Goal: Information Seeking & Learning: Learn about a topic

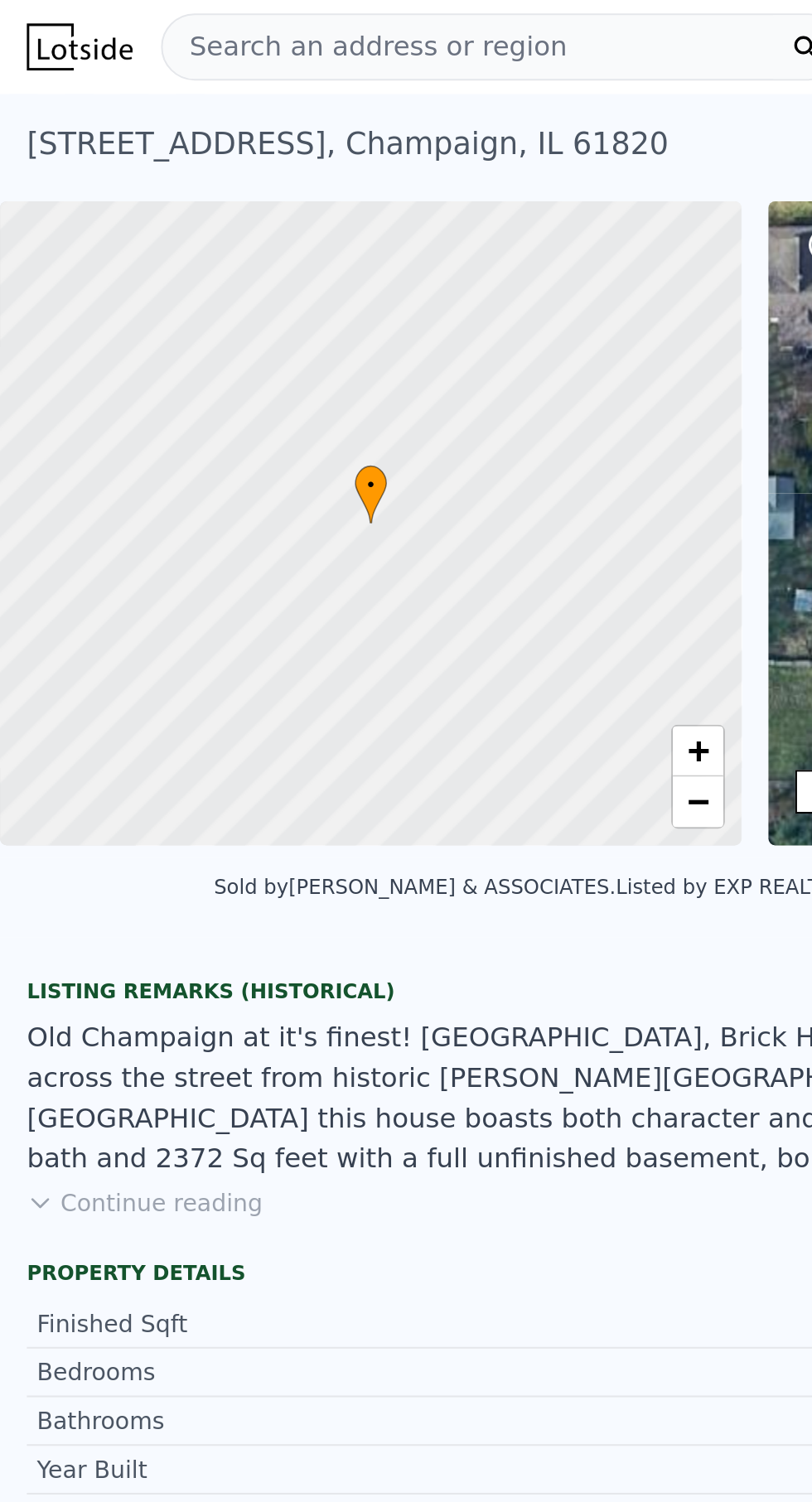
click at [386, 297] on div "• + −" at bounding box center [563, 258] width 366 height 318
click at [391, 293] on div "• + −" at bounding box center [563, 258] width 366 height 318
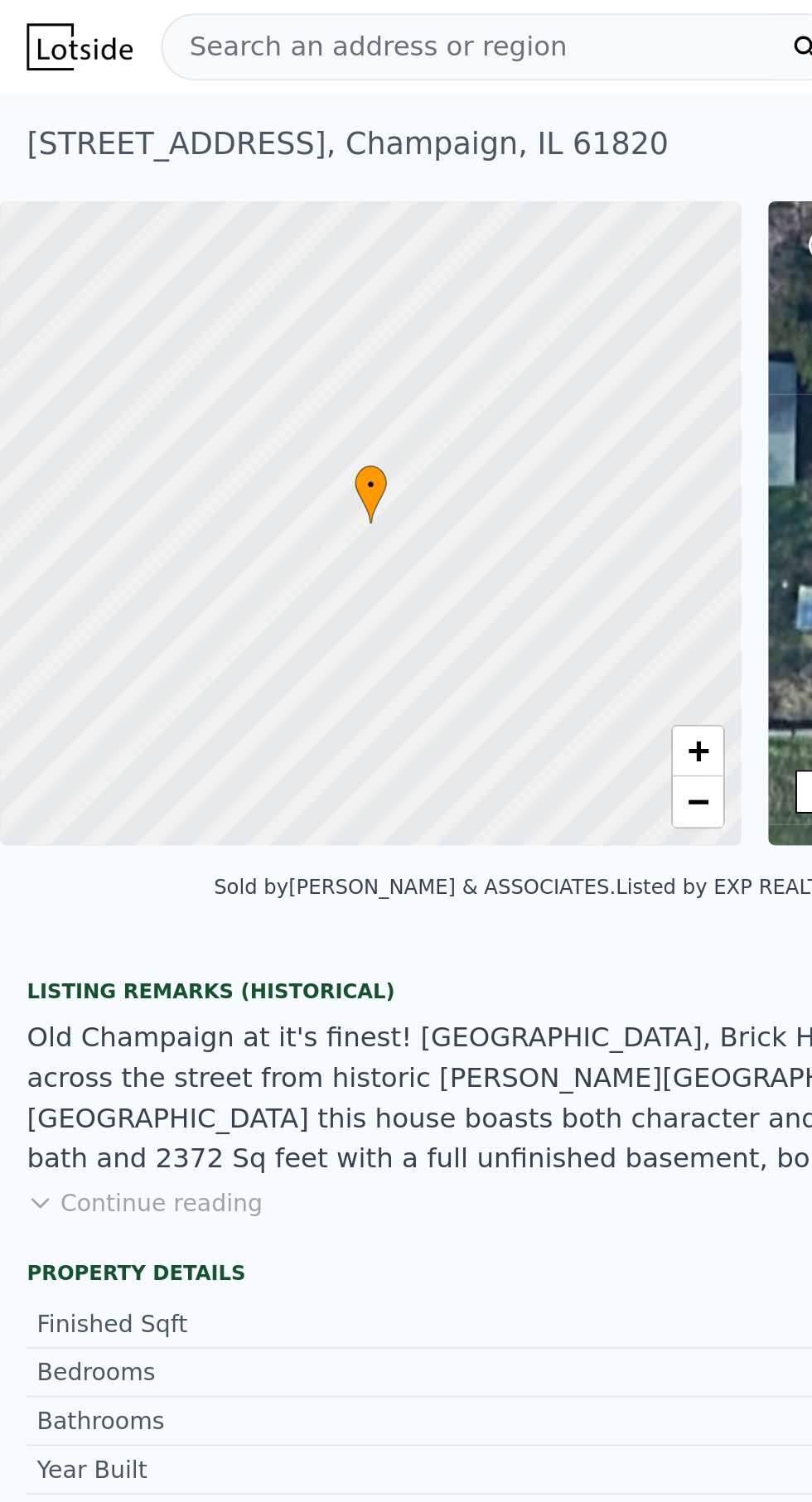
click at [382, 292] on div "• + −" at bounding box center [563, 258] width 366 height 318
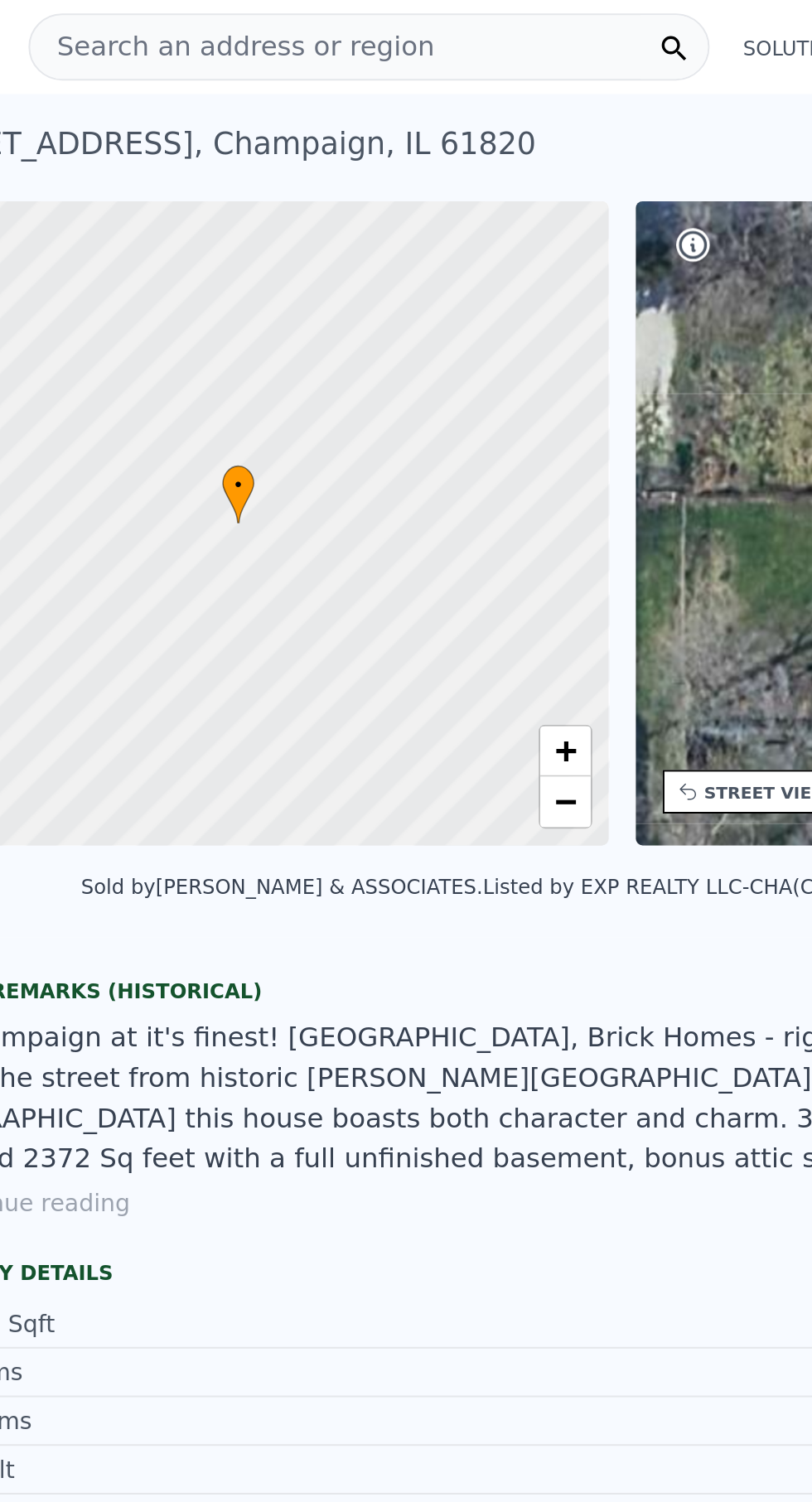
click at [433, 322] on div "• + −" at bounding box center [563, 258] width 366 height 318
click at [435, 332] on div "• + −" at bounding box center [563, 258] width 366 height 318
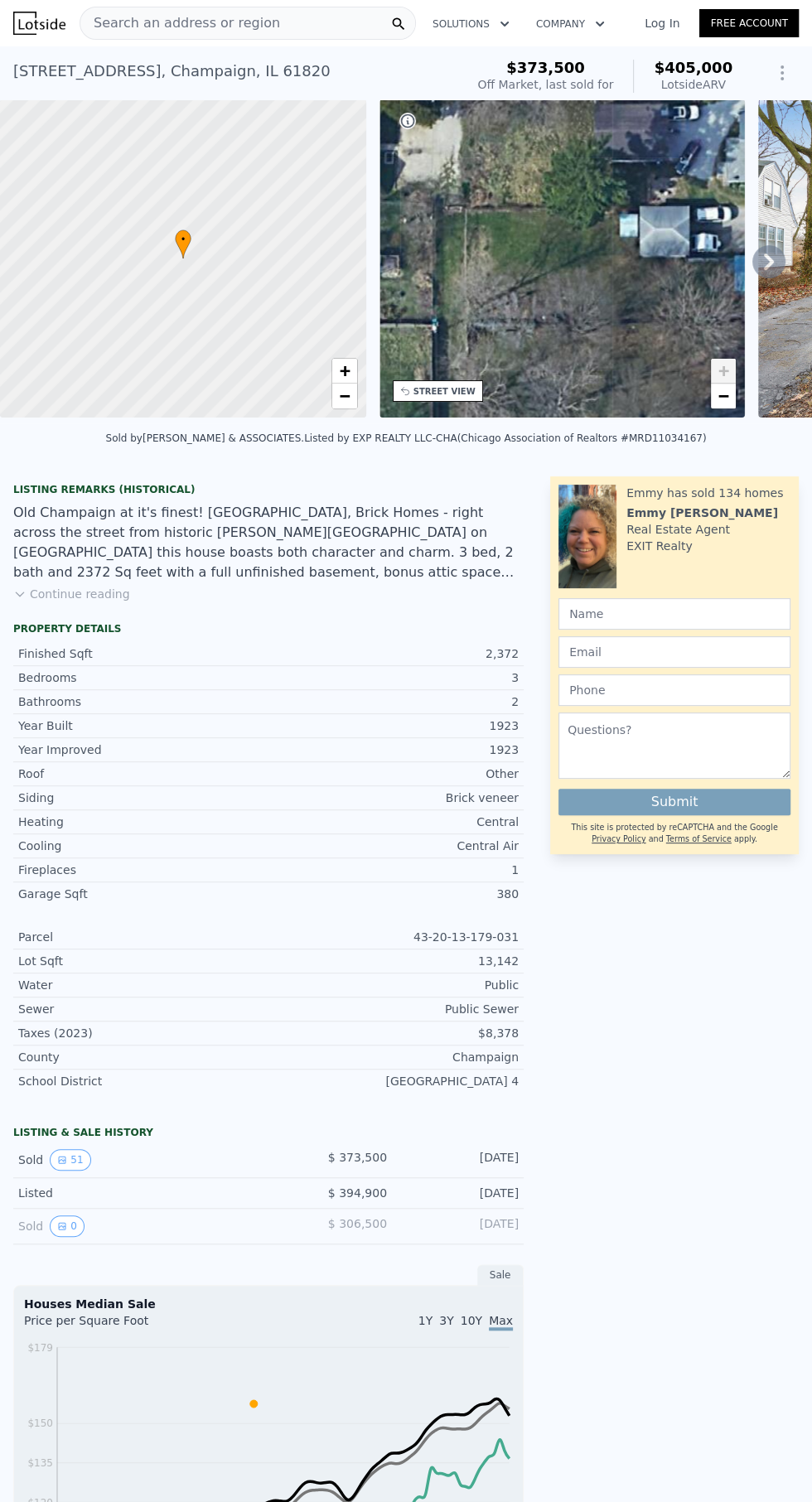
click at [769, 261] on icon at bounding box center [769, 262] width 33 height 33
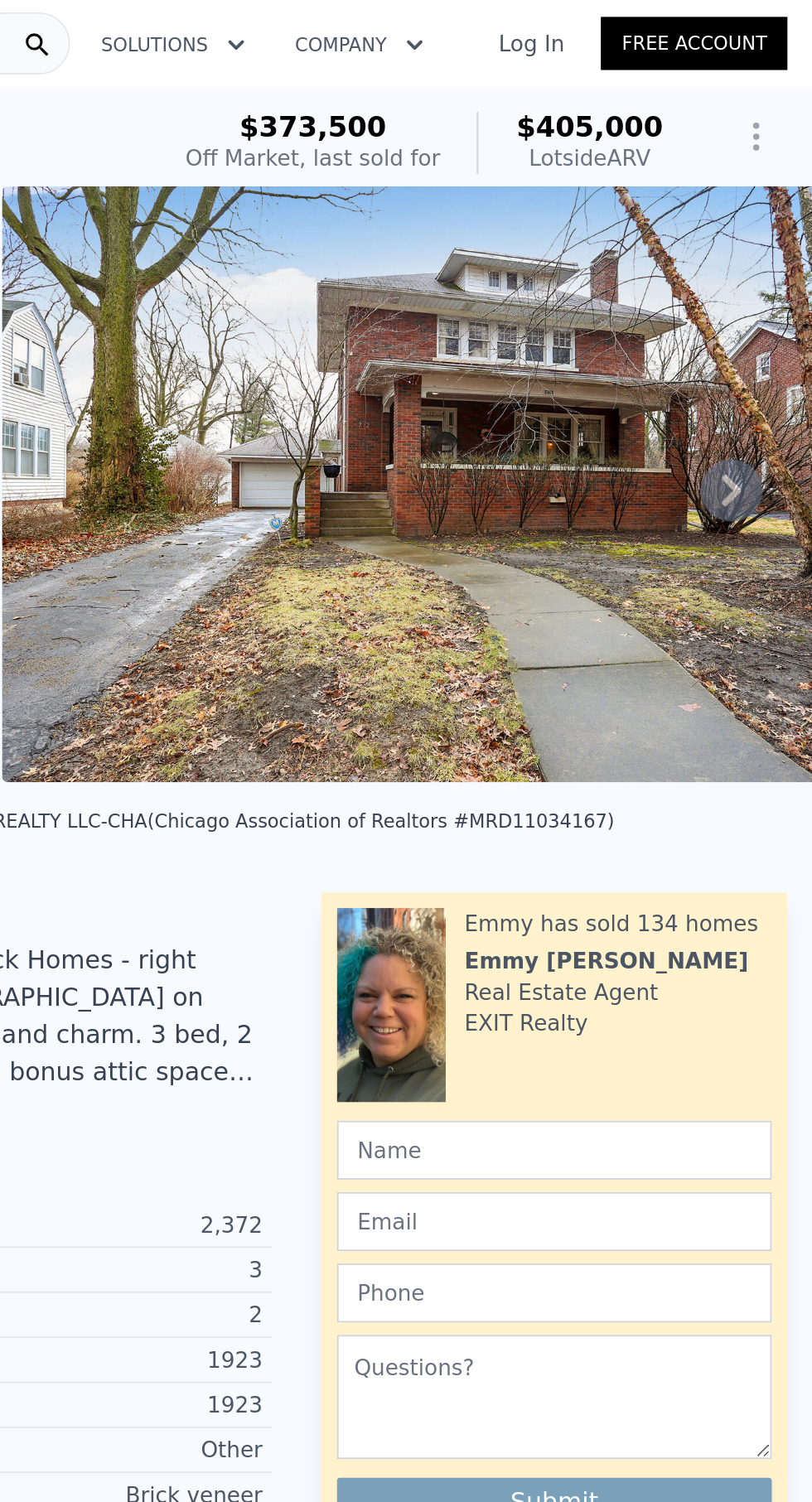
click at [765, 270] on icon at bounding box center [769, 262] width 33 height 33
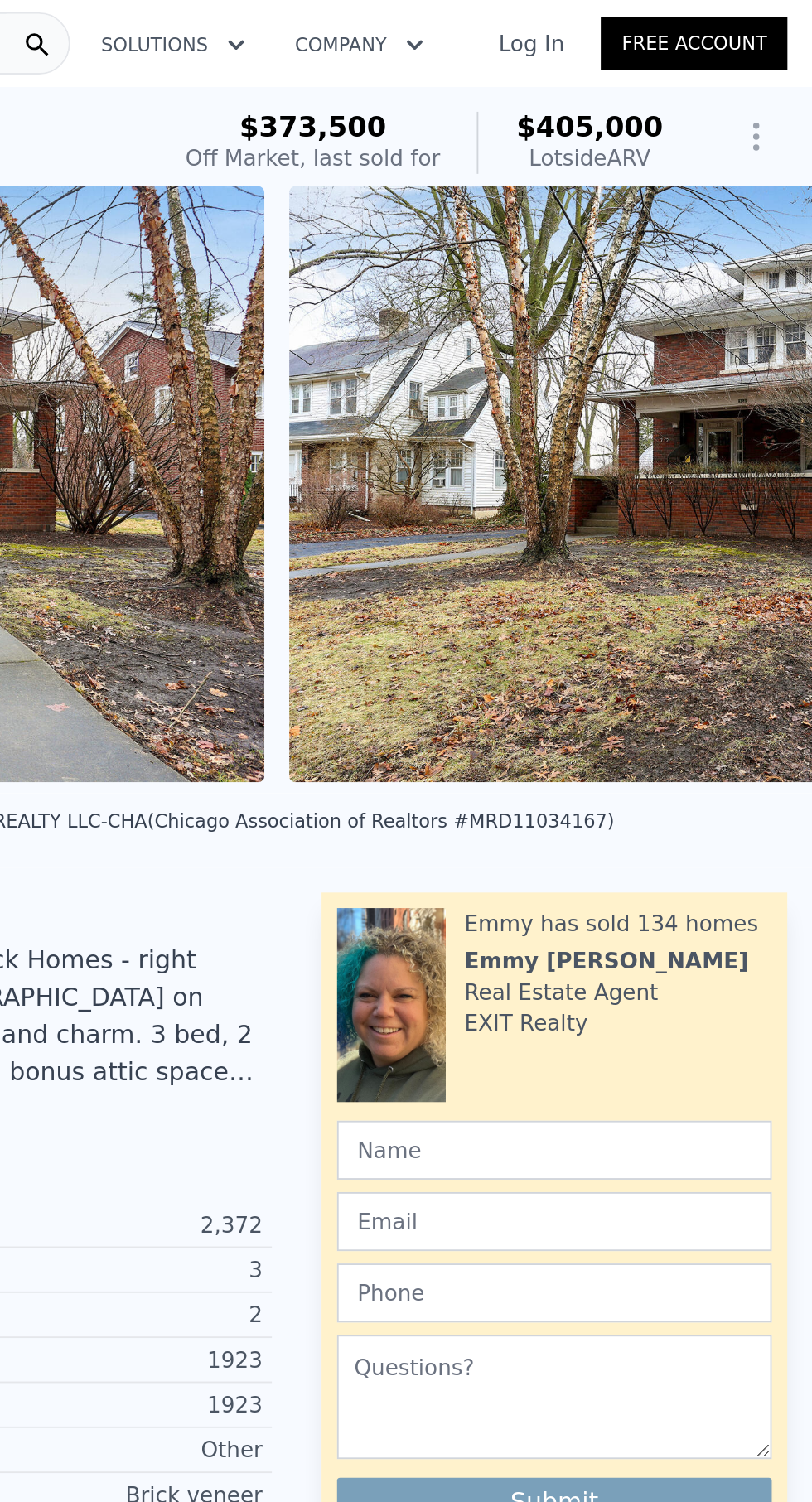
scroll to position [0, 758]
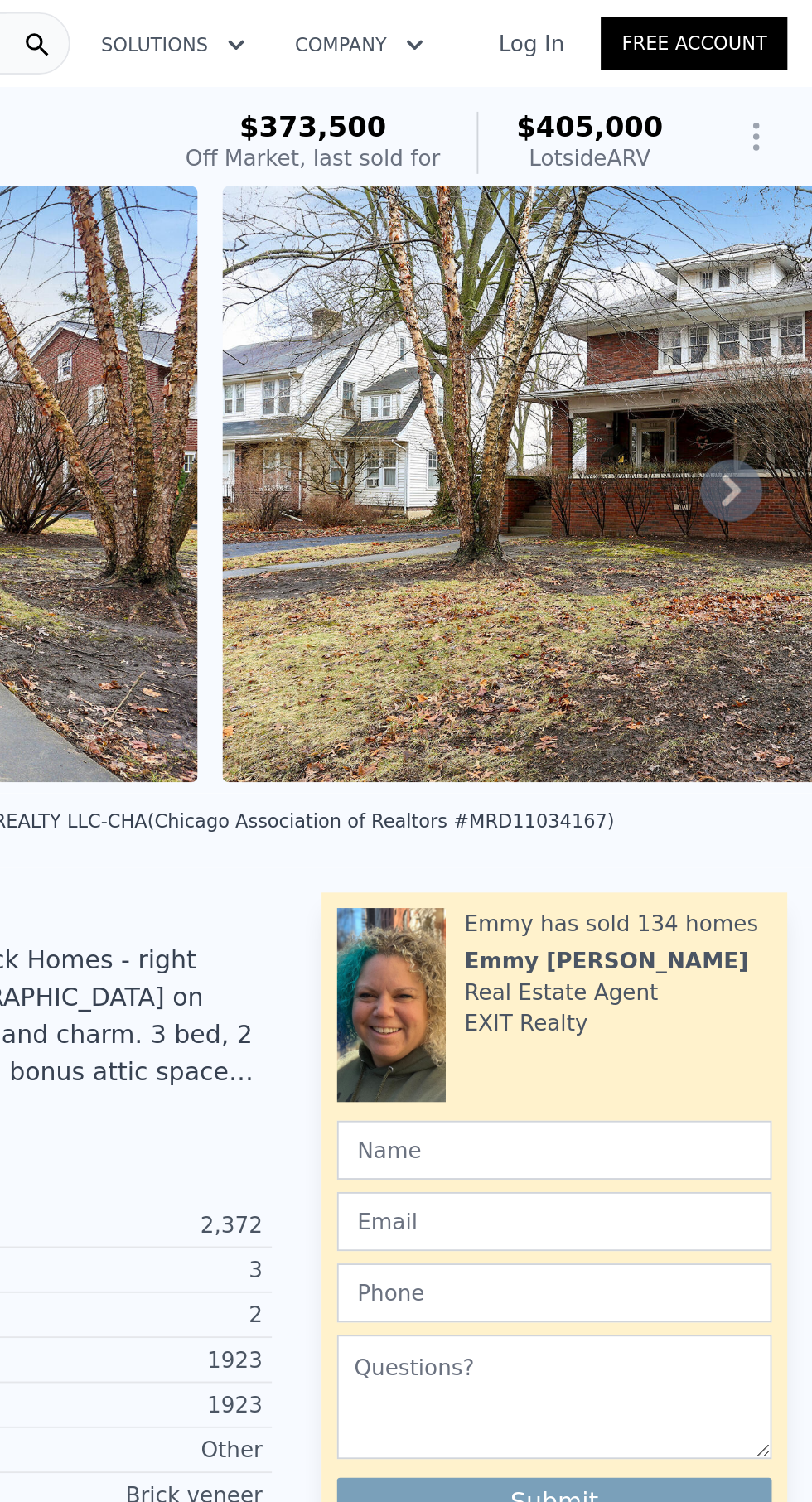
click at [674, 338] on img at bounding box center [735, 258] width 477 height 318
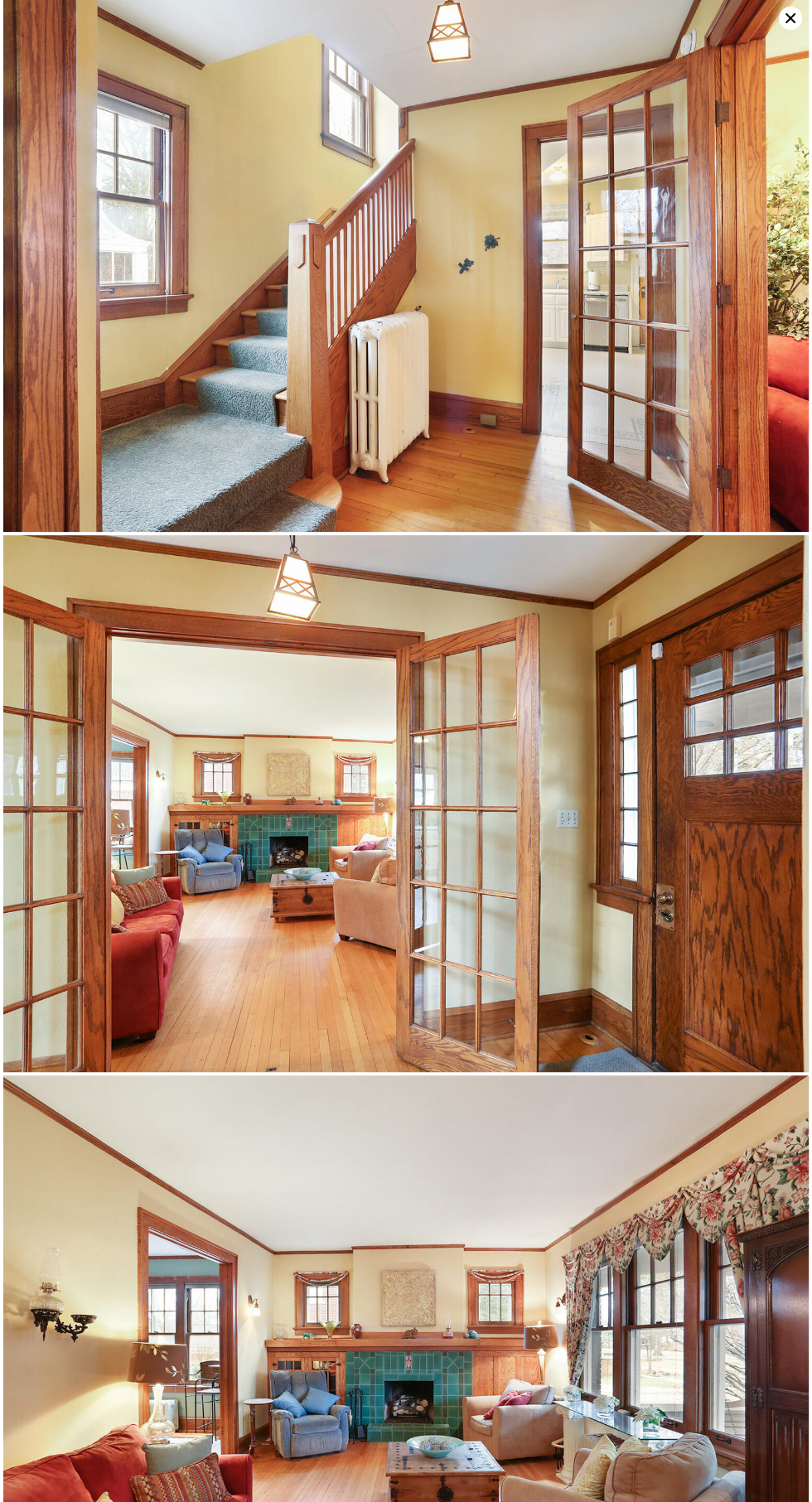
scroll to position [6482, 0]
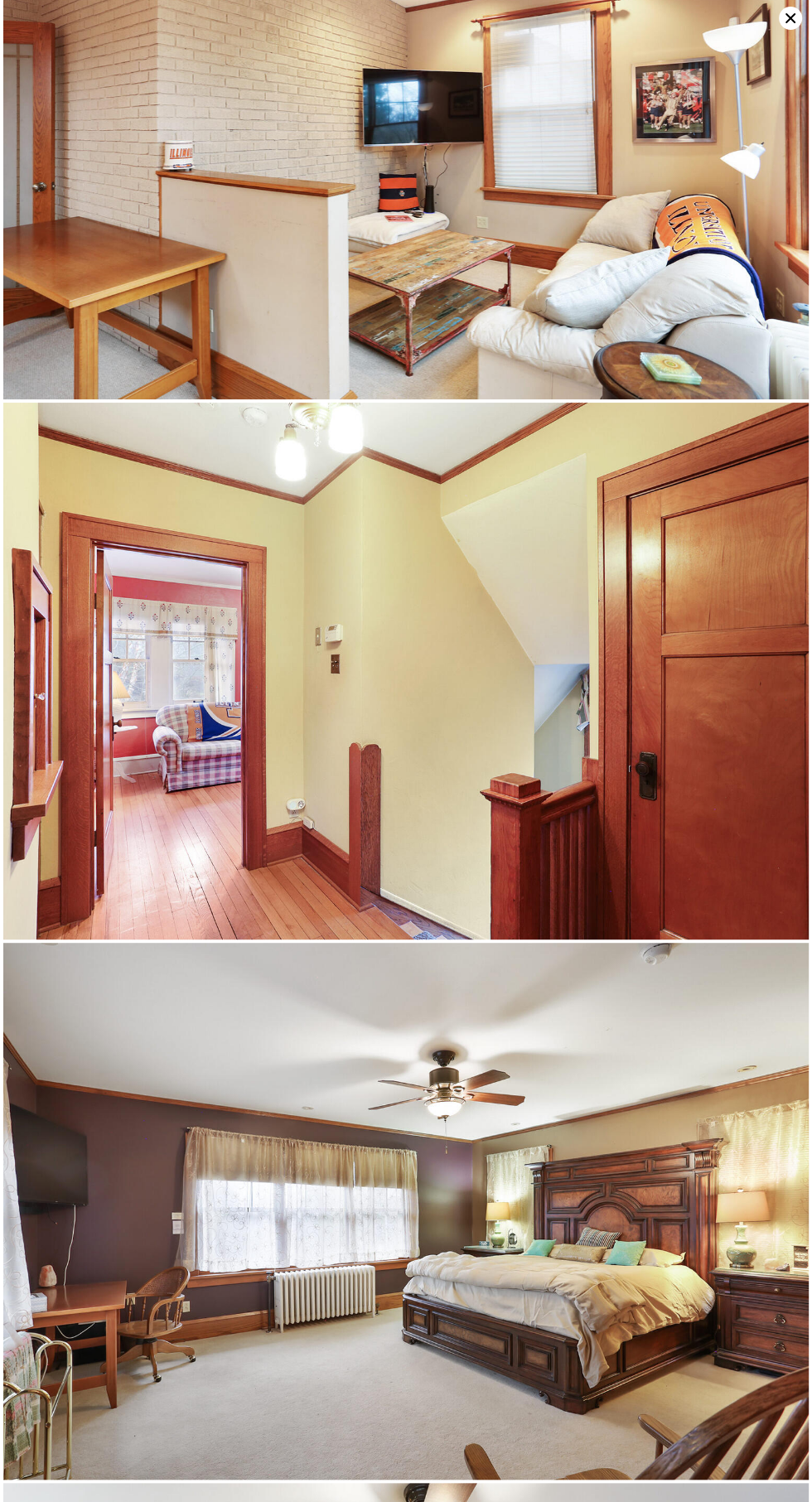
click at [701, 632] on img at bounding box center [406, 671] width 805 height 537
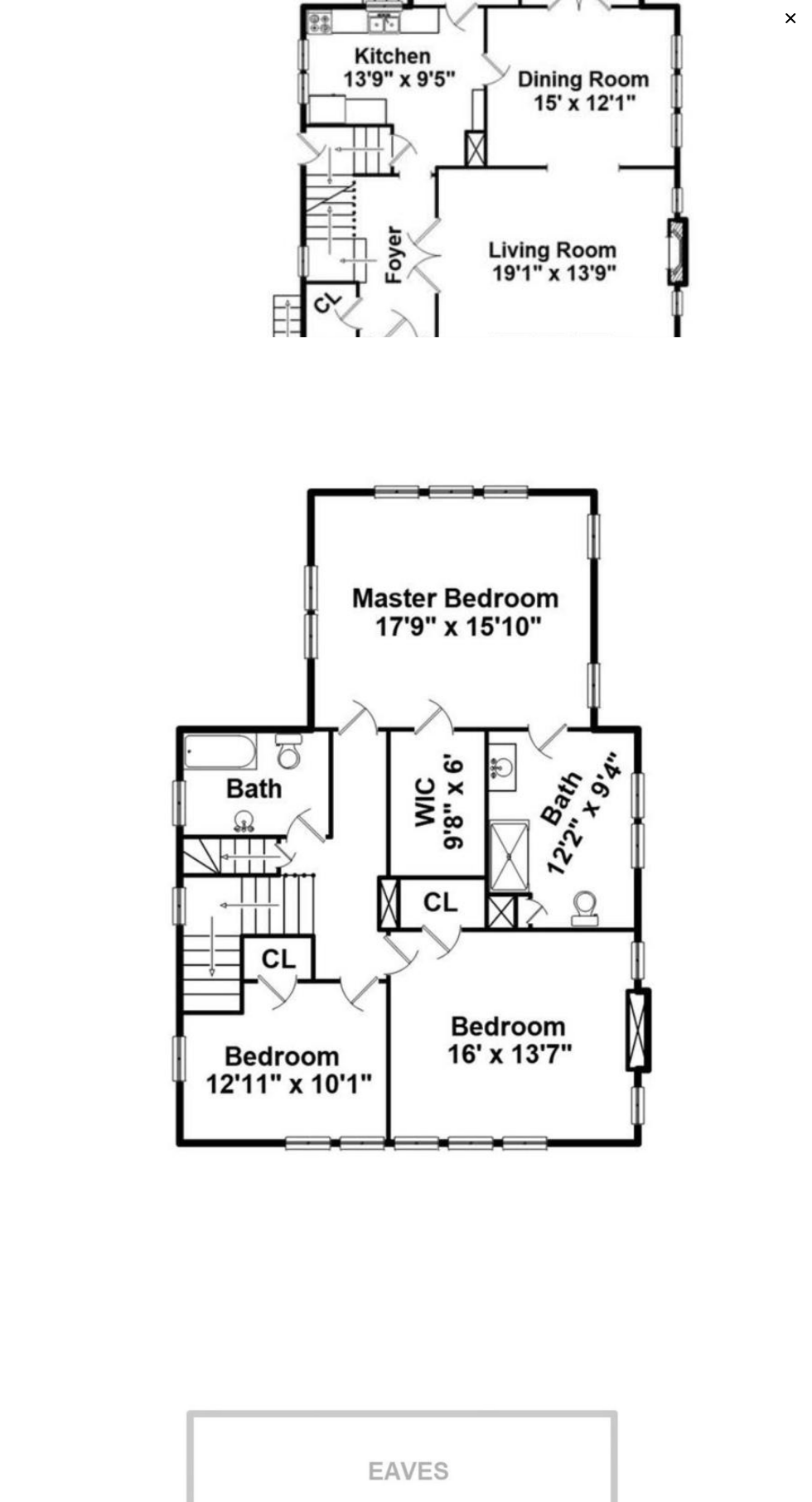
scroll to position [27004, 0]
